Goal: Task Accomplishment & Management: Complete application form

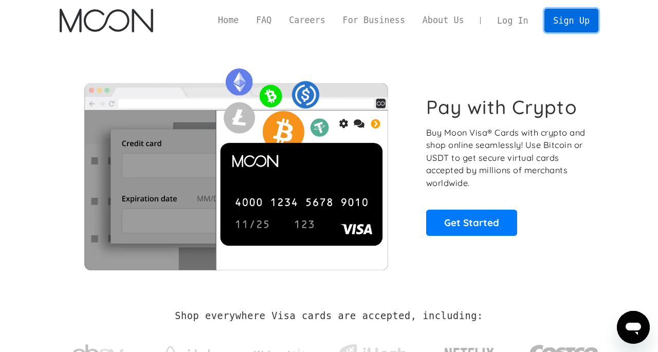
click at [571, 21] on link "Sign Up" at bounding box center [570, 20] width 53 height 23
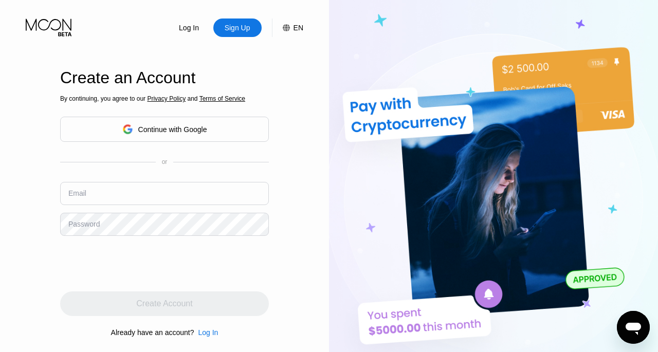
click at [148, 192] on input "text" at bounding box center [164, 193] width 209 height 23
type input "shroddck101@gmail.com"
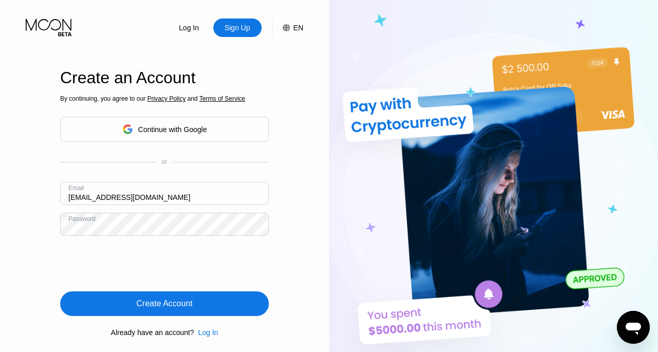
click at [160, 307] on div "Create Account" at bounding box center [164, 304] width 56 height 10
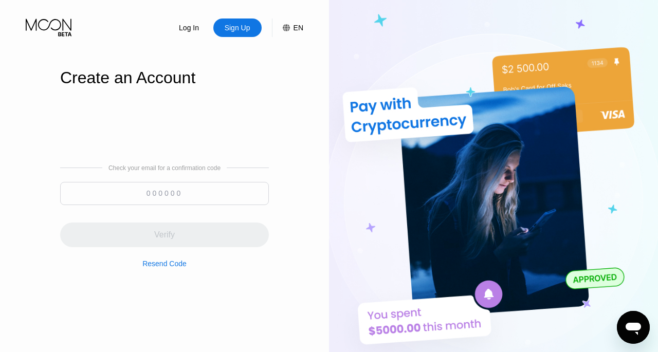
click at [165, 199] on input at bounding box center [164, 193] width 209 height 23
paste input "331580"
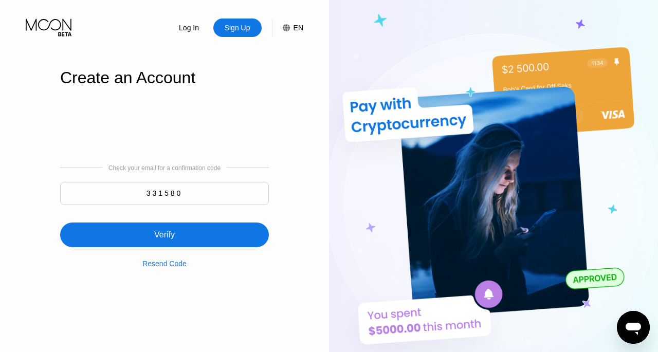
type input "331580"
click at [174, 237] on div "Verify" at bounding box center [164, 235] width 21 height 10
